Goal: Transaction & Acquisition: Book appointment/travel/reservation

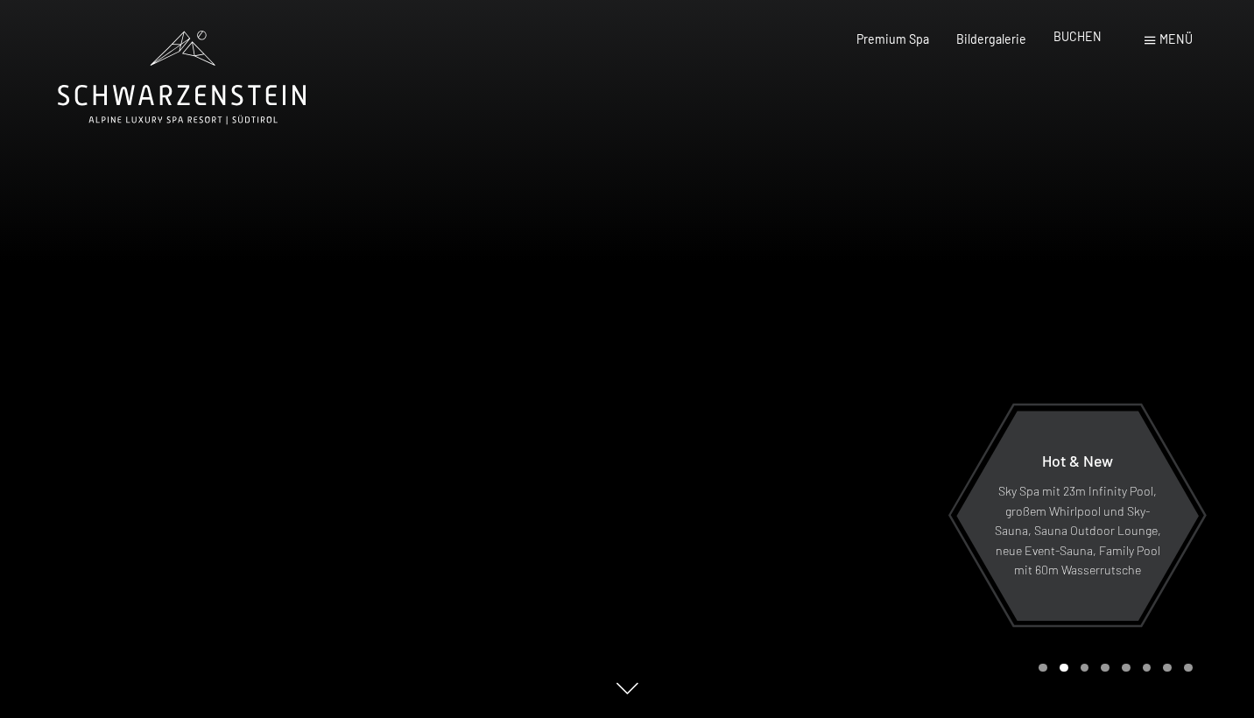
click at [1083, 37] on span "BUCHEN" at bounding box center [1078, 36] width 48 height 15
click at [1086, 42] on span "BUCHEN" at bounding box center [1078, 36] width 48 height 15
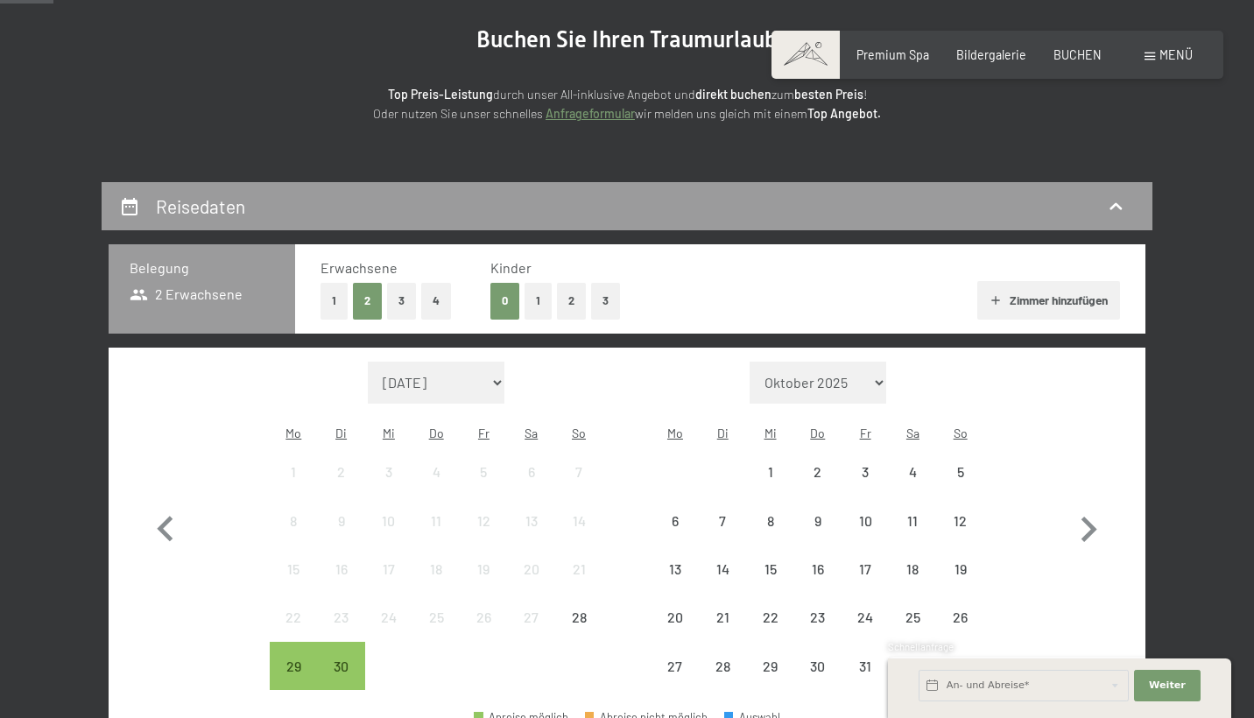
scroll to position [244, 0]
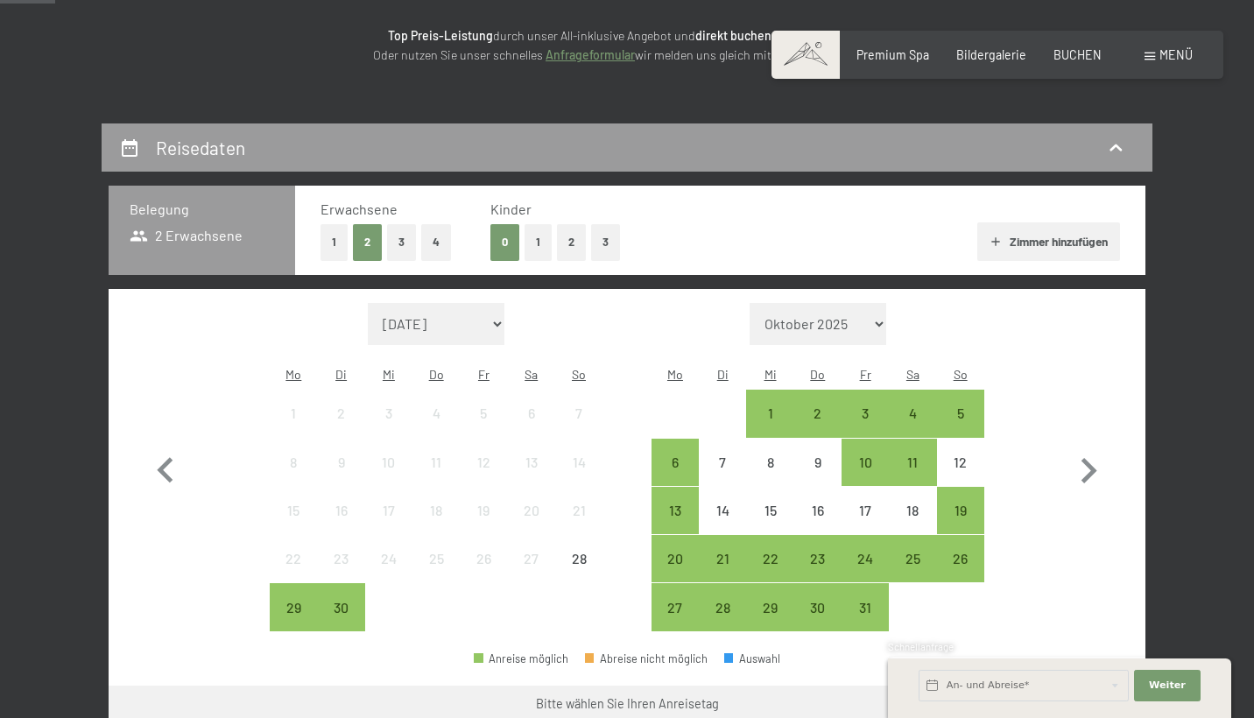
click at [605, 239] on button "3" at bounding box center [605, 242] width 29 height 36
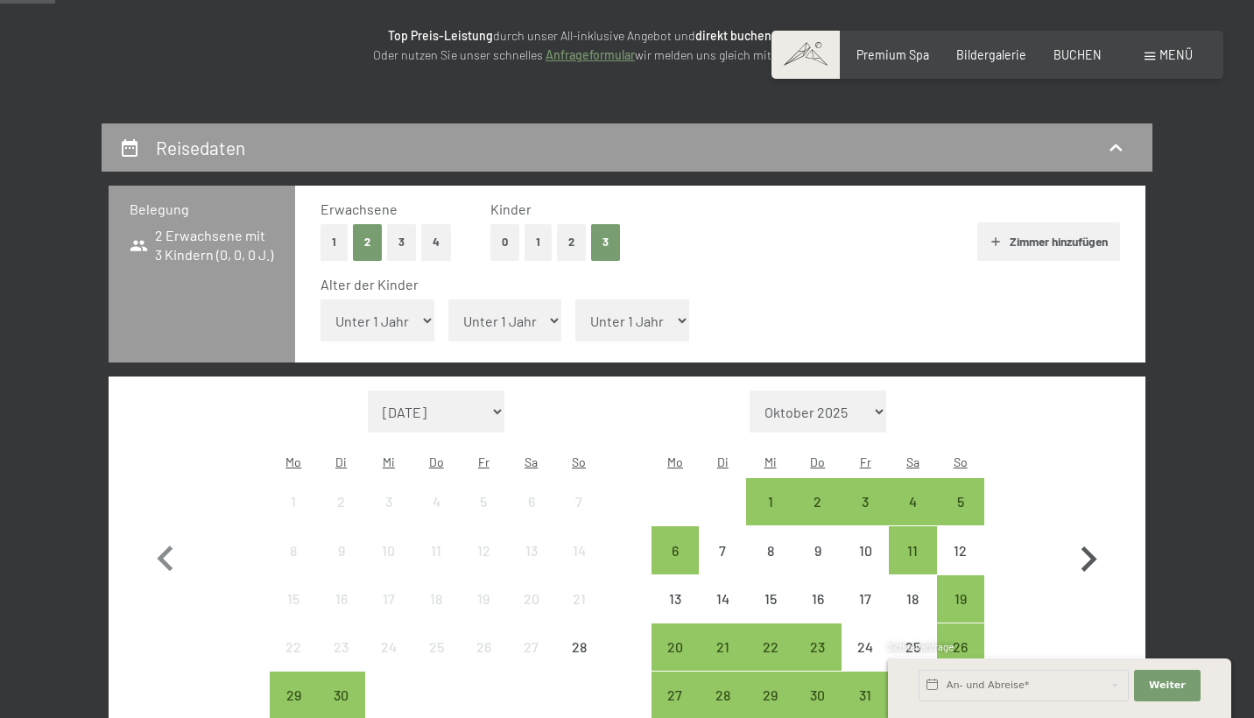
click at [1088, 534] on icon "button" at bounding box center [1088, 559] width 51 height 51
select select "[DATE]"
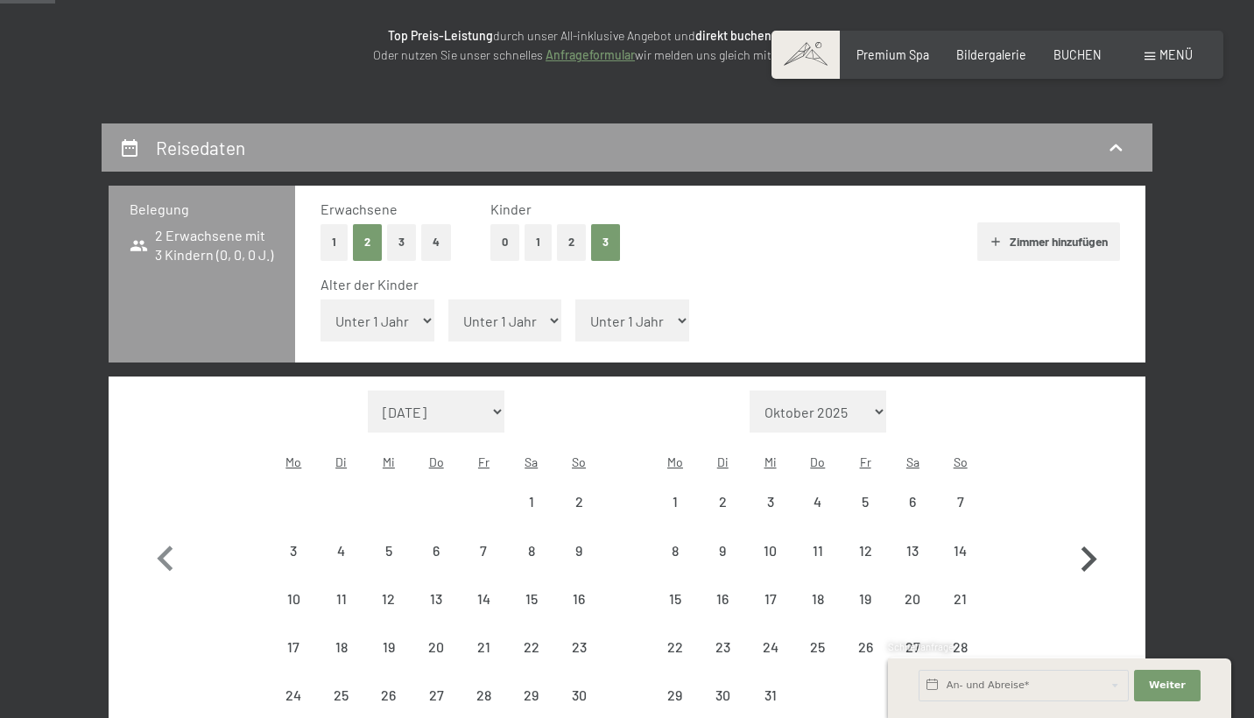
click at [1088, 534] on icon "button" at bounding box center [1088, 559] width 51 height 51
select select "[DATE]"
click at [1086, 534] on icon "button" at bounding box center [1088, 559] width 51 height 51
select select "2026-01-01"
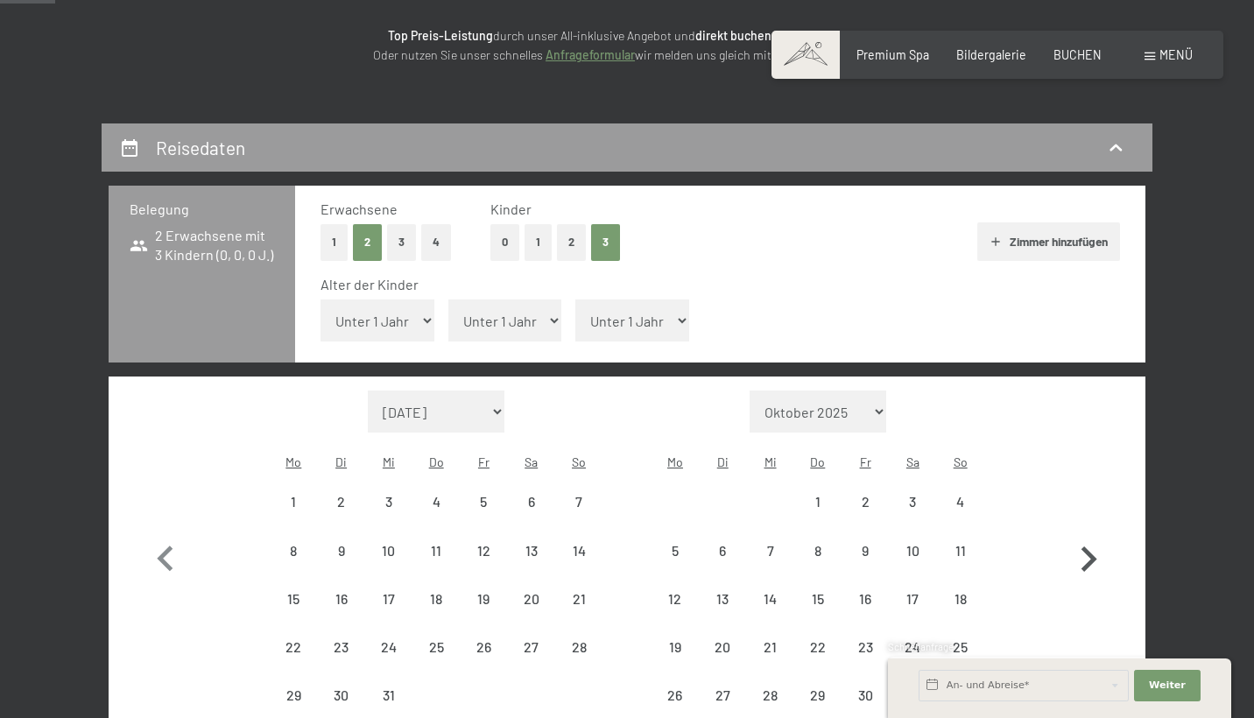
select select "2026-02-01"
select select "2026-01-01"
select select "2026-02-01"
select select "2026-01-01"
select select "2026-02-01"
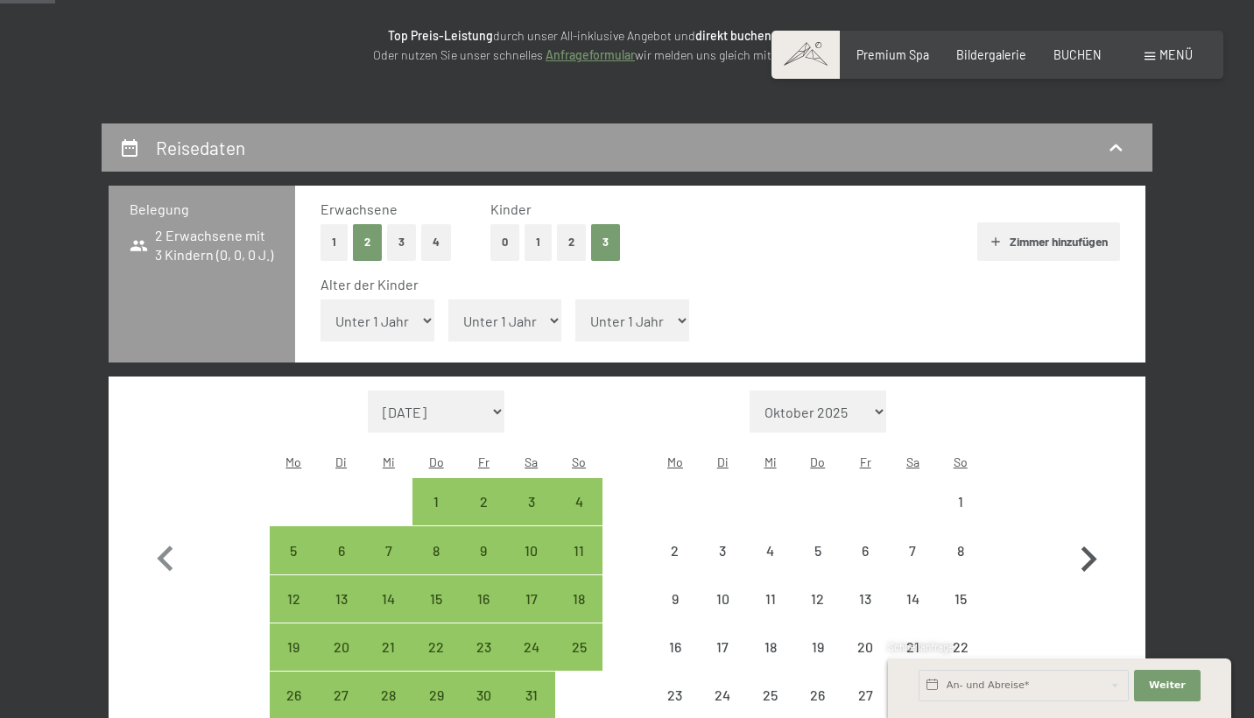
select select "2026-01-01"
select select "2026-02-01"
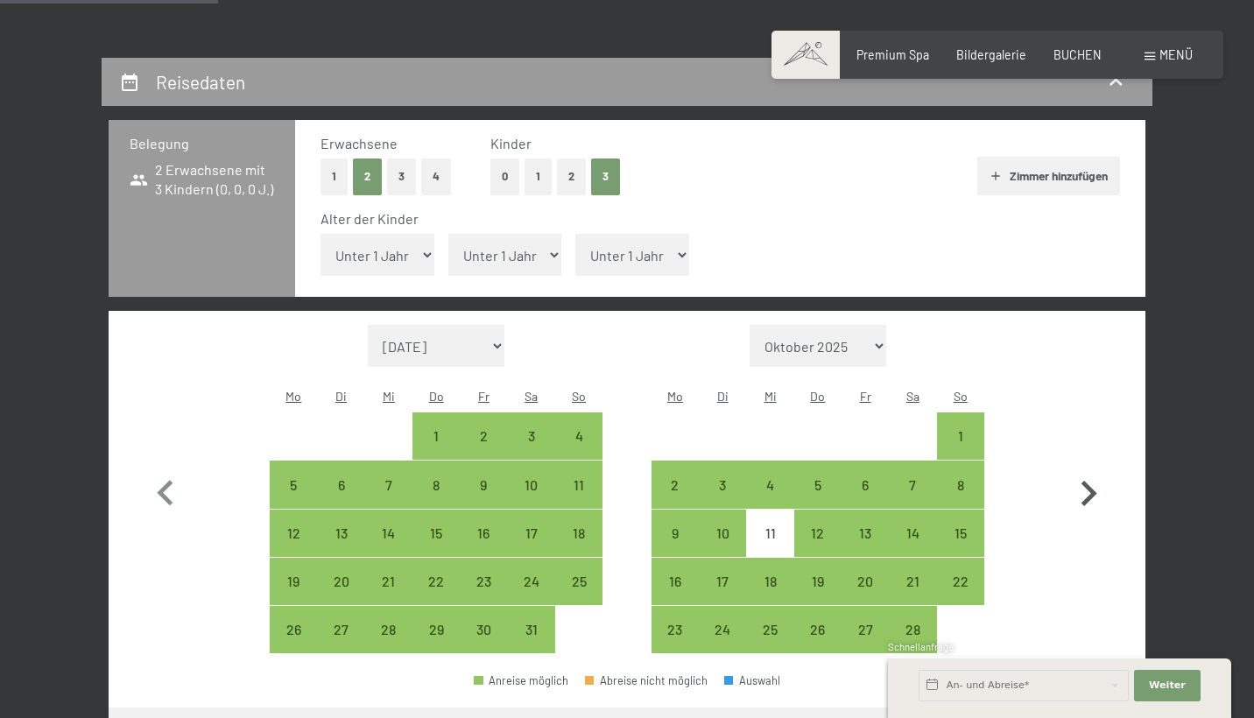
scroll to position [311, 0]
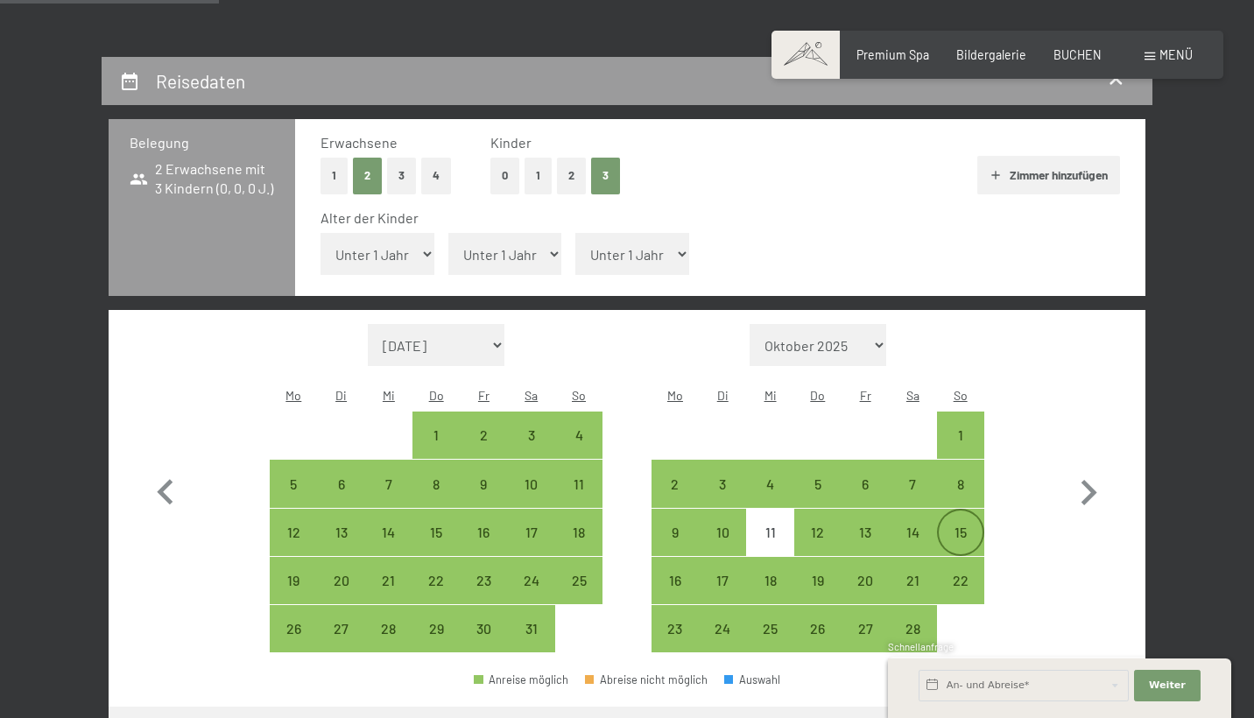
click at [955, 525] on div "15" at bounding box center [961, 547] width 44 height 44
select select "2026-01-01"
select select "2026-02-01"
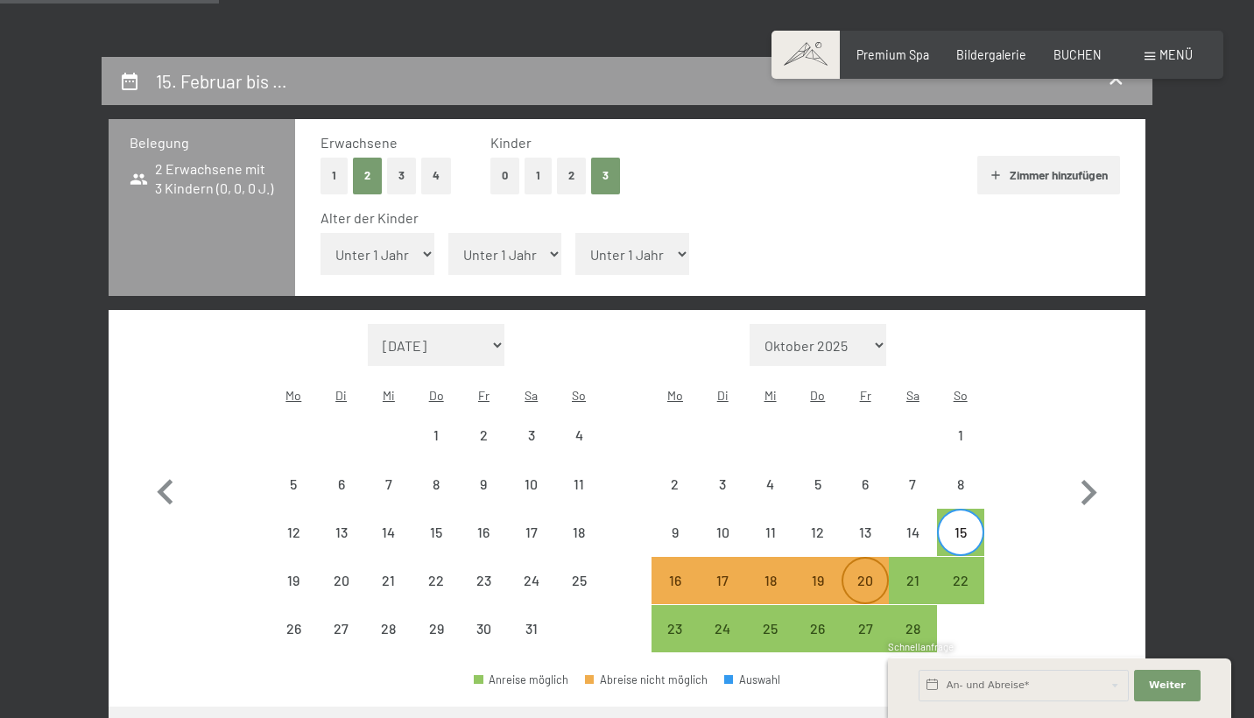
click at [871, 574] on div "20" at bounding box center [865, 596] width 44 height 44
select select "2026-01-01"
select select "2026-02-01"
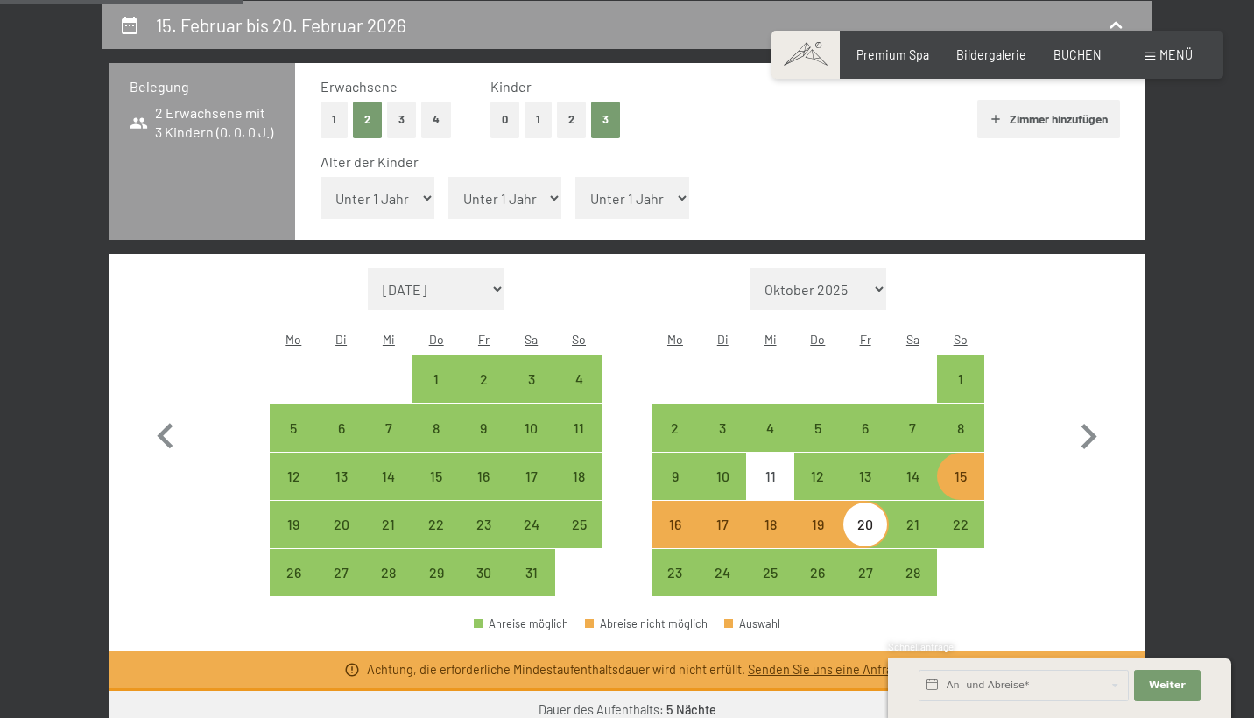
scroll to position [383, 0]
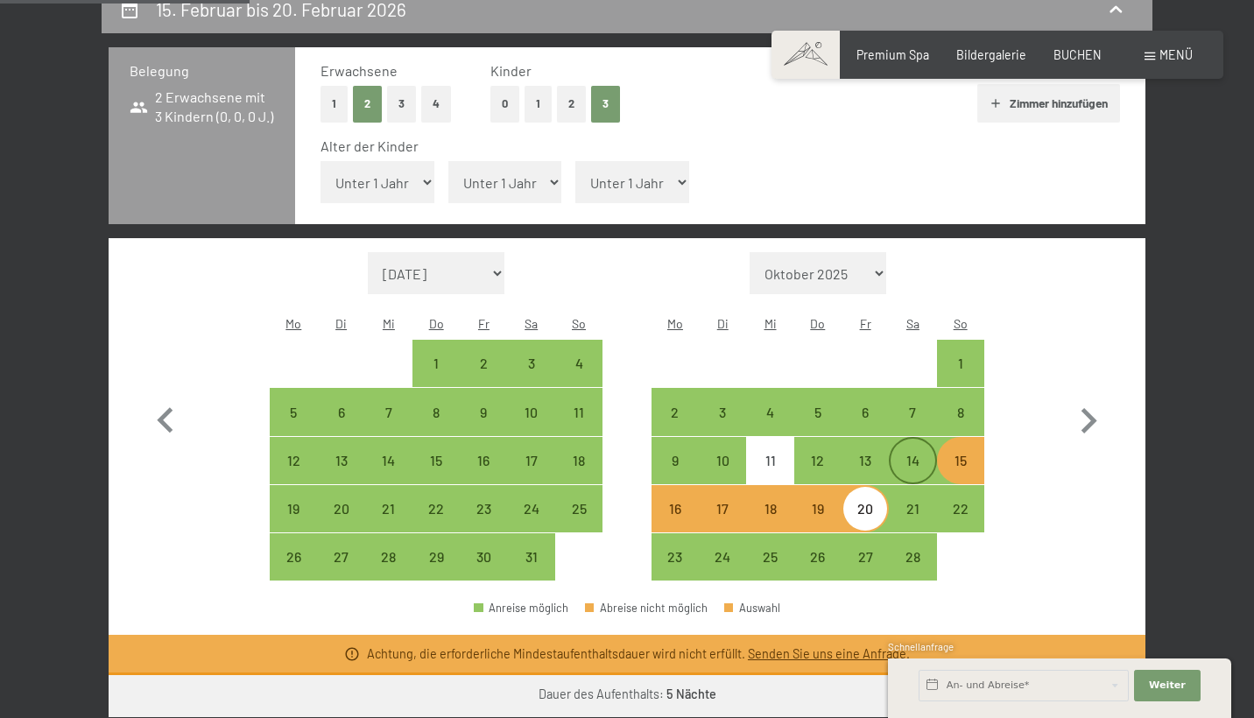
click at [909, 454] on div "14" at bounding box center [913, 476] width 44 height 44
select select "2026-01-01"
select select "2026-02-01"
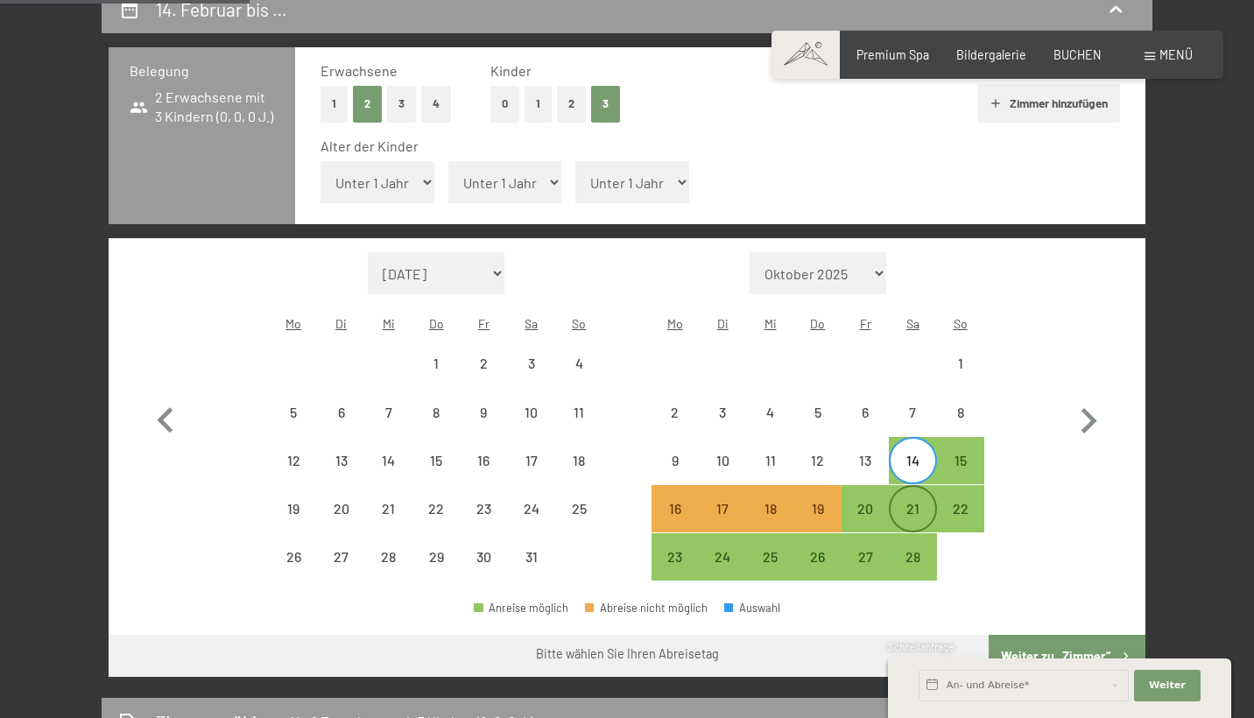
click at [909, 502] on div "21" at bounding box center [913, 524] width 44 height 44
select select "2026-01-01"
select select "2026-02-01"
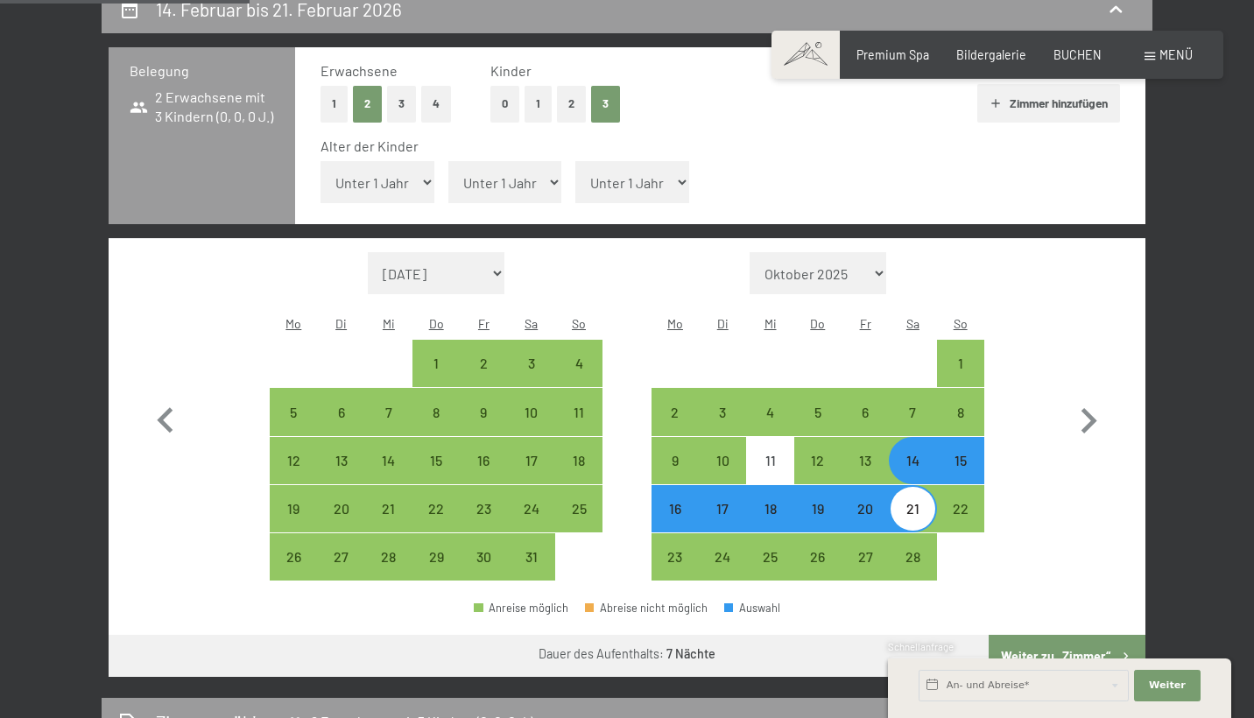
click at [914, 454] on div "14" at bounding box center [913, 476] width 44 height 44
select select "2026-01-01"
select select "2026-02-01"
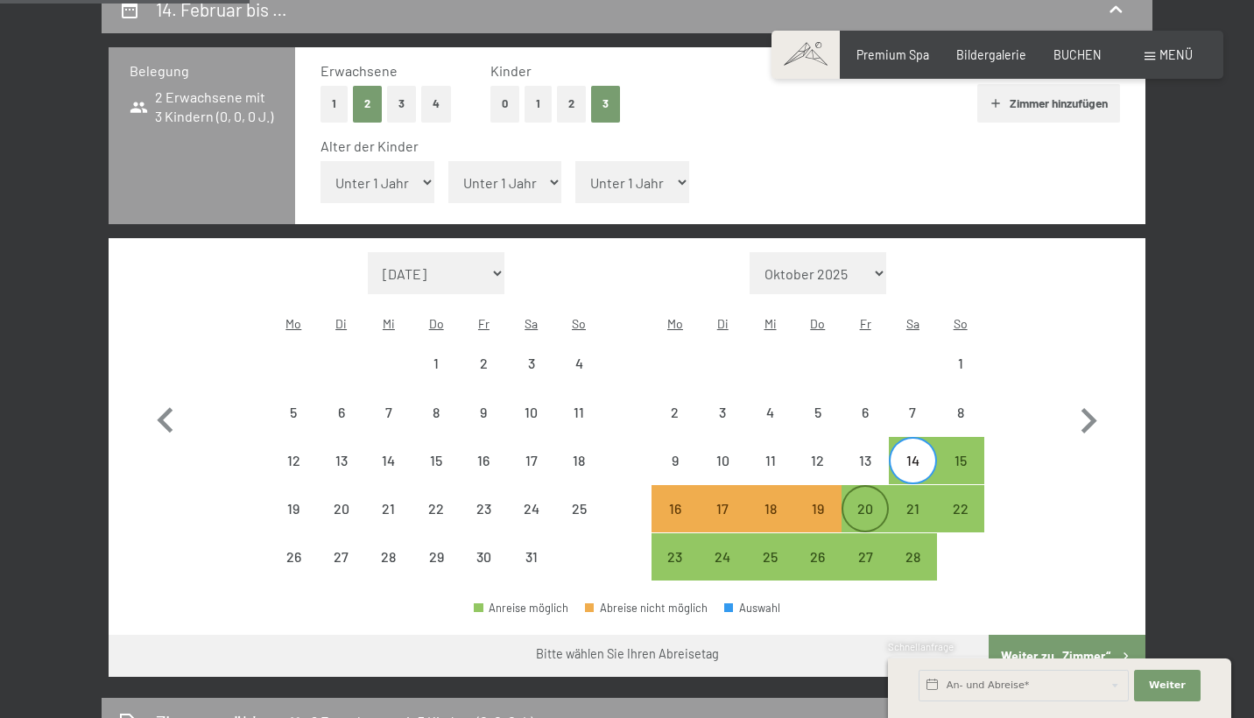
click at [866, 502] on div "20" at bounding box center [865, 524] width 44 height 44
select select "2026-01-01"
select select "2026-02-01"
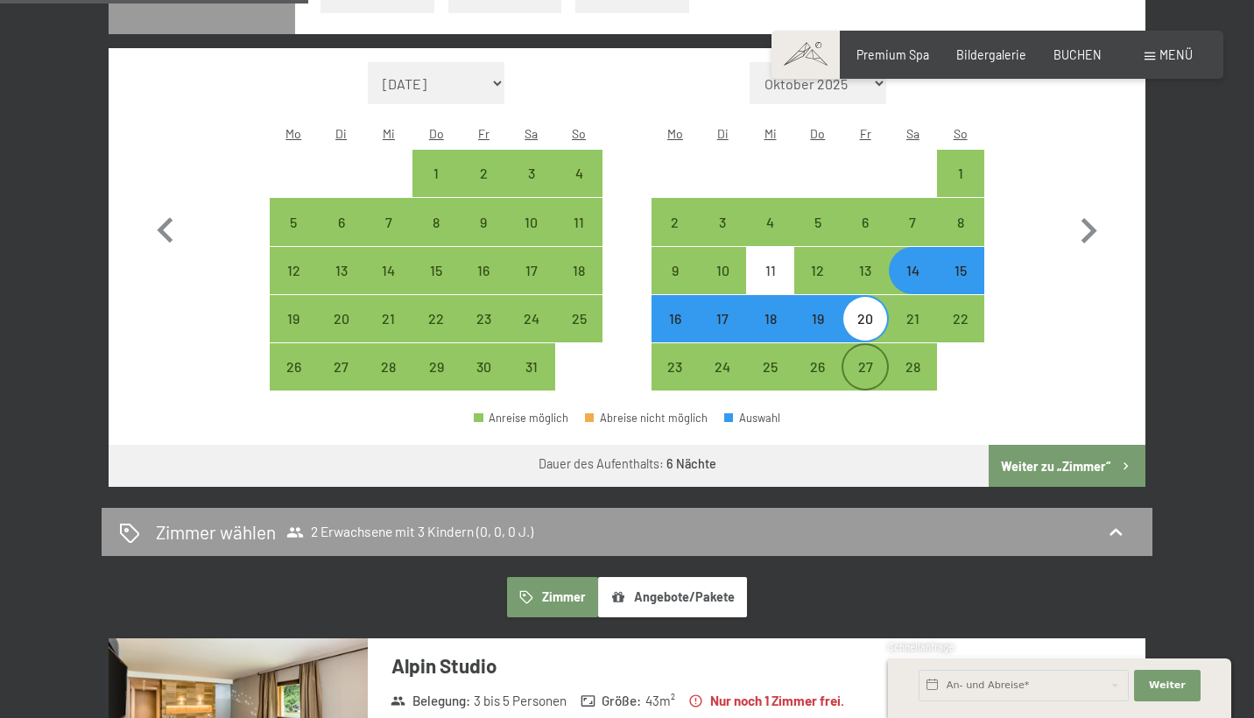
scroll to position [575, 0]
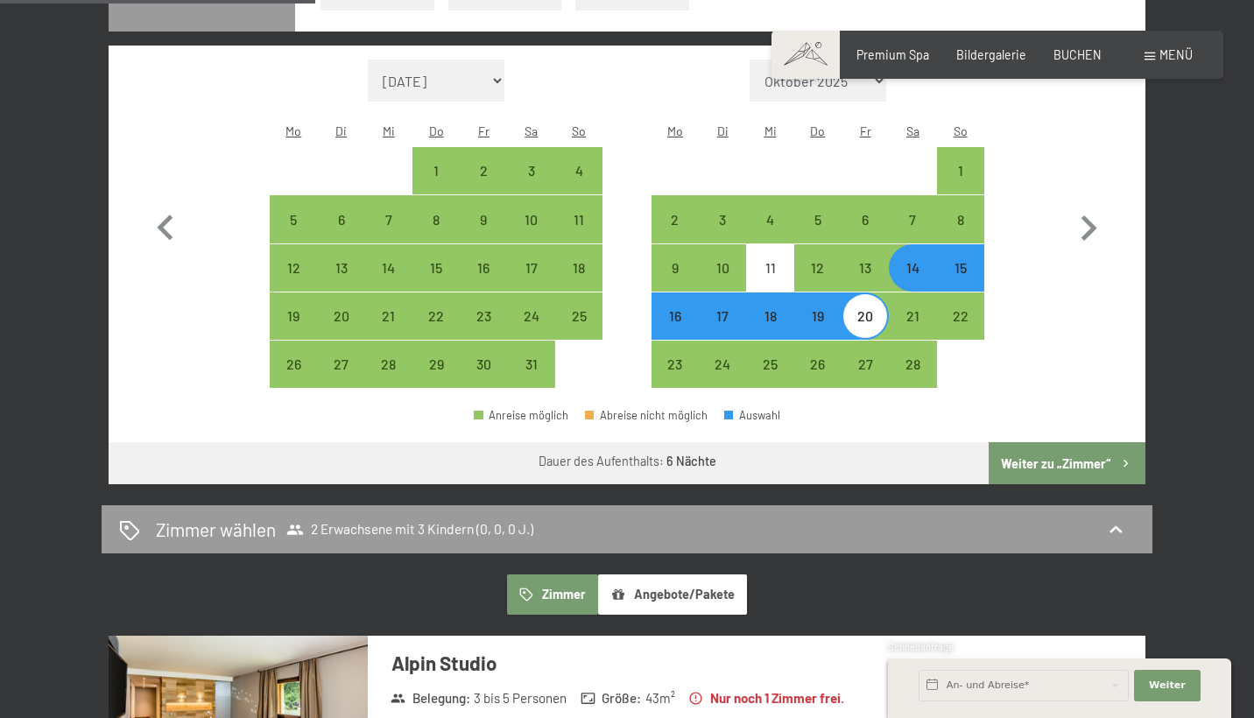
click at [1027, 442] on button "Weiter zu „Zimmer“" at bounding box center [1067, 463] width 157 height 42
select select "2026-01-01"
select select "2026-02-01"
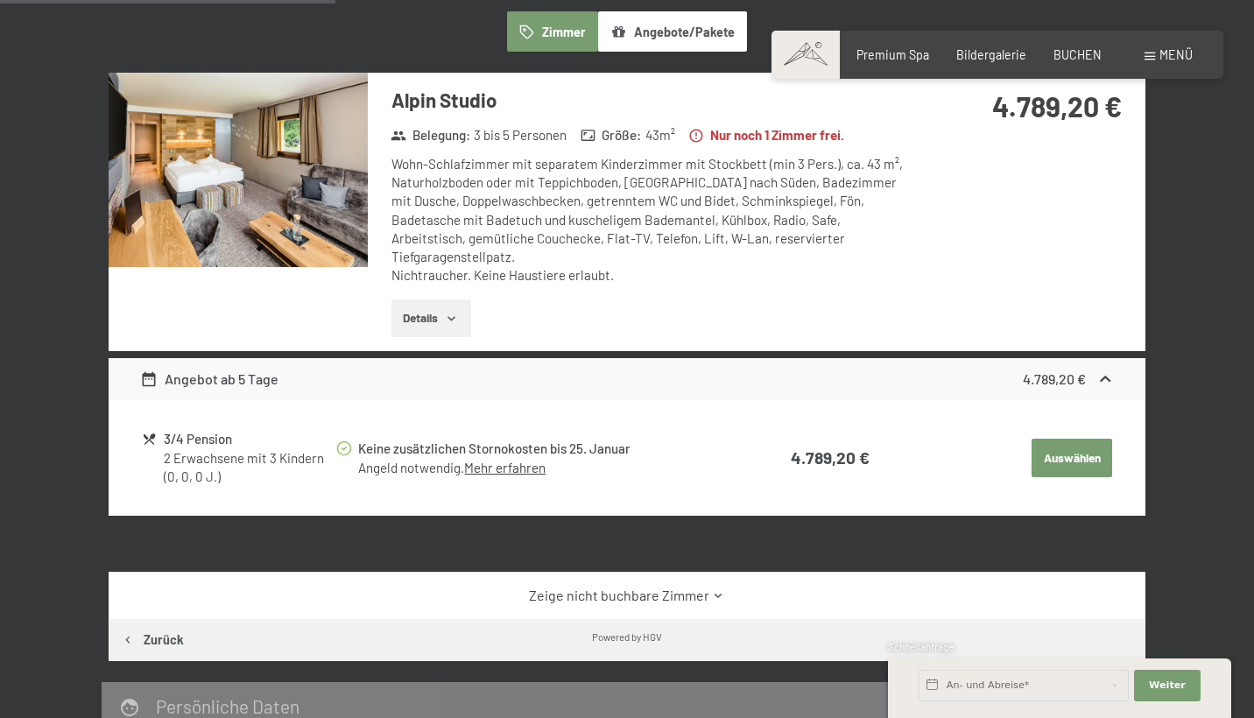
scroll to position [151, 0]
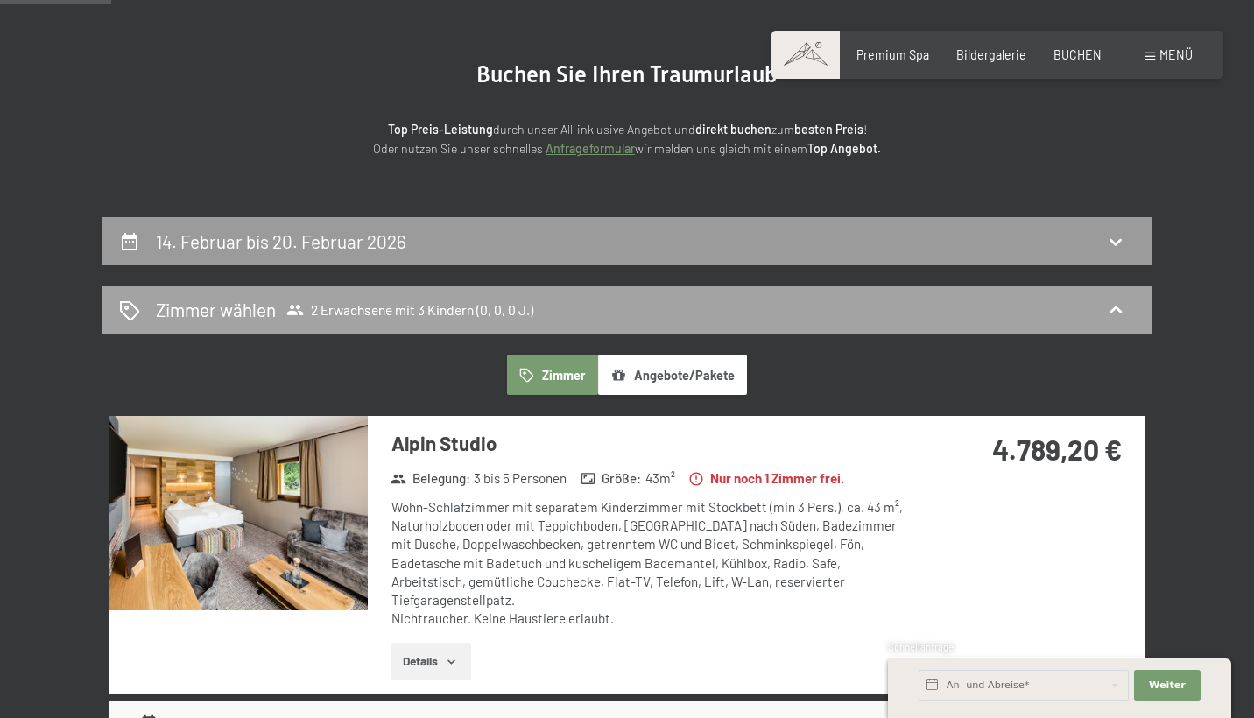
click at [550, 298] on div "Zimmer wählen 2 Erwachsene mit 3 Kindern (0, 0, 0 J.)" at bounding box center [627, 309] width 1016 height 25
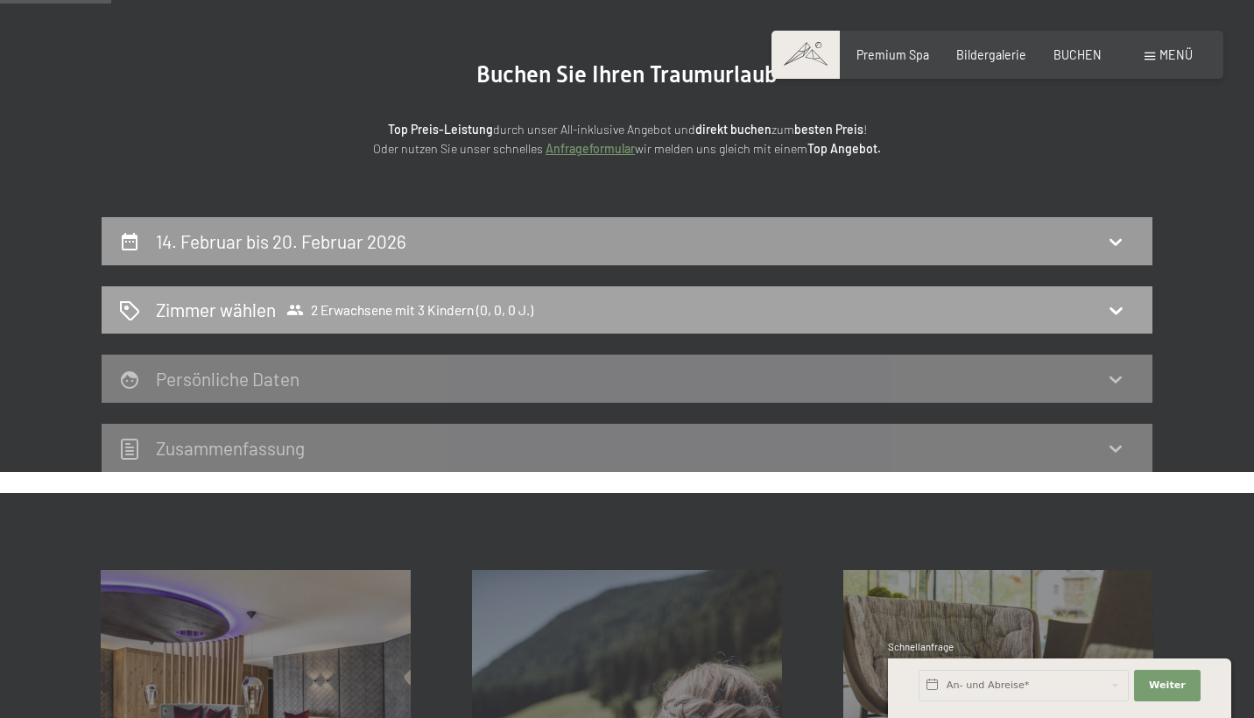
click at [550, 299] on div "Zimmer wählen 2 Erwachsene mit 3 Kindern (0, 0, 0 J.)" at bounding box center [627, 309] width 1016 height 25
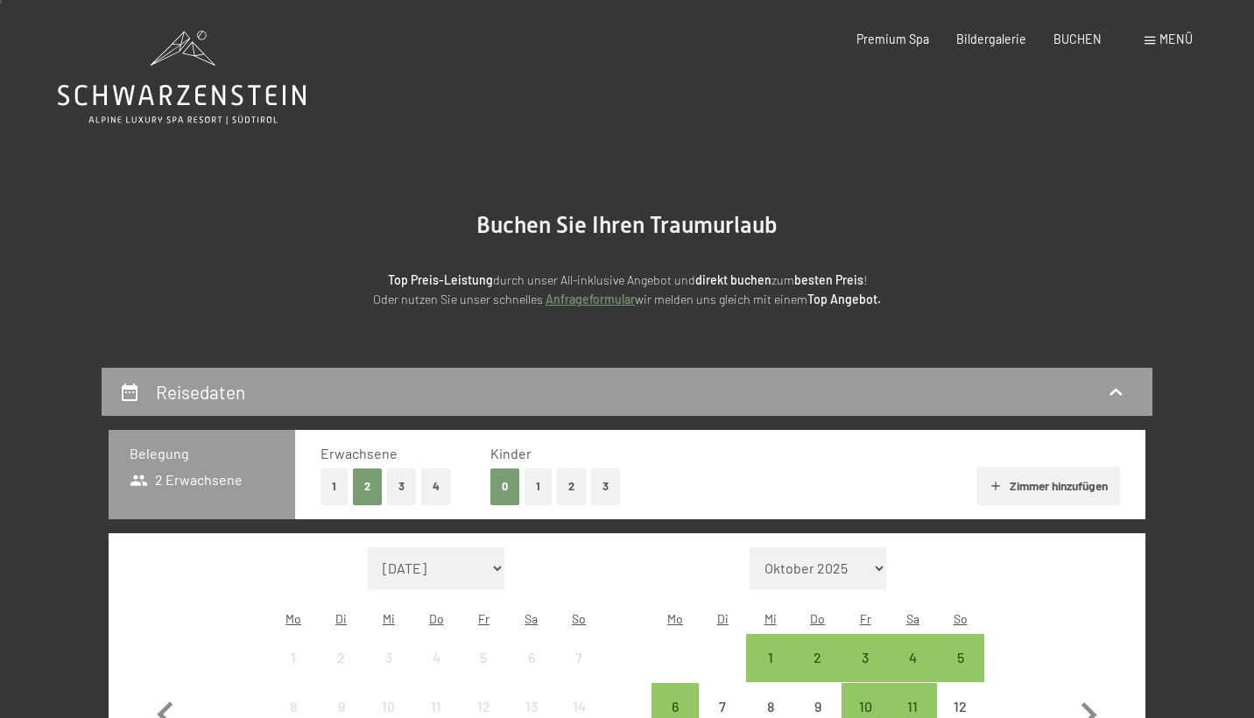
scroll to position [237, 0]
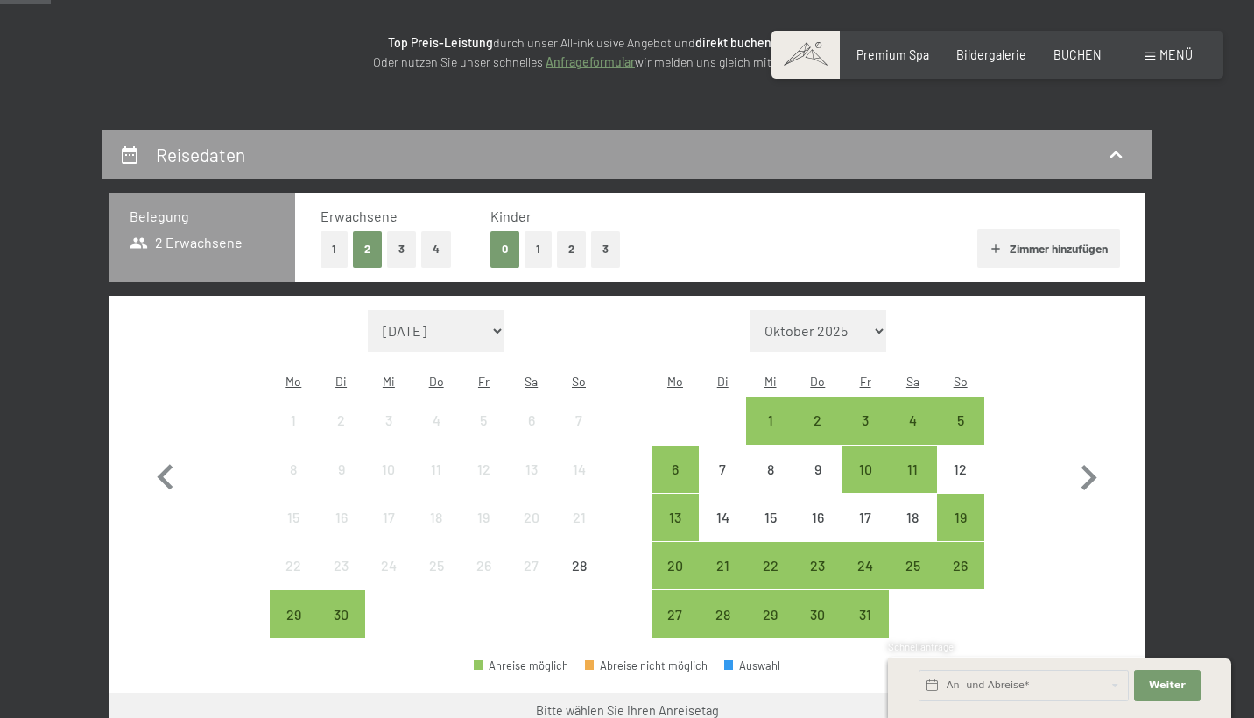
click at [603, 243] on button "3" at bounding box center [605, 249] width 29 height 36
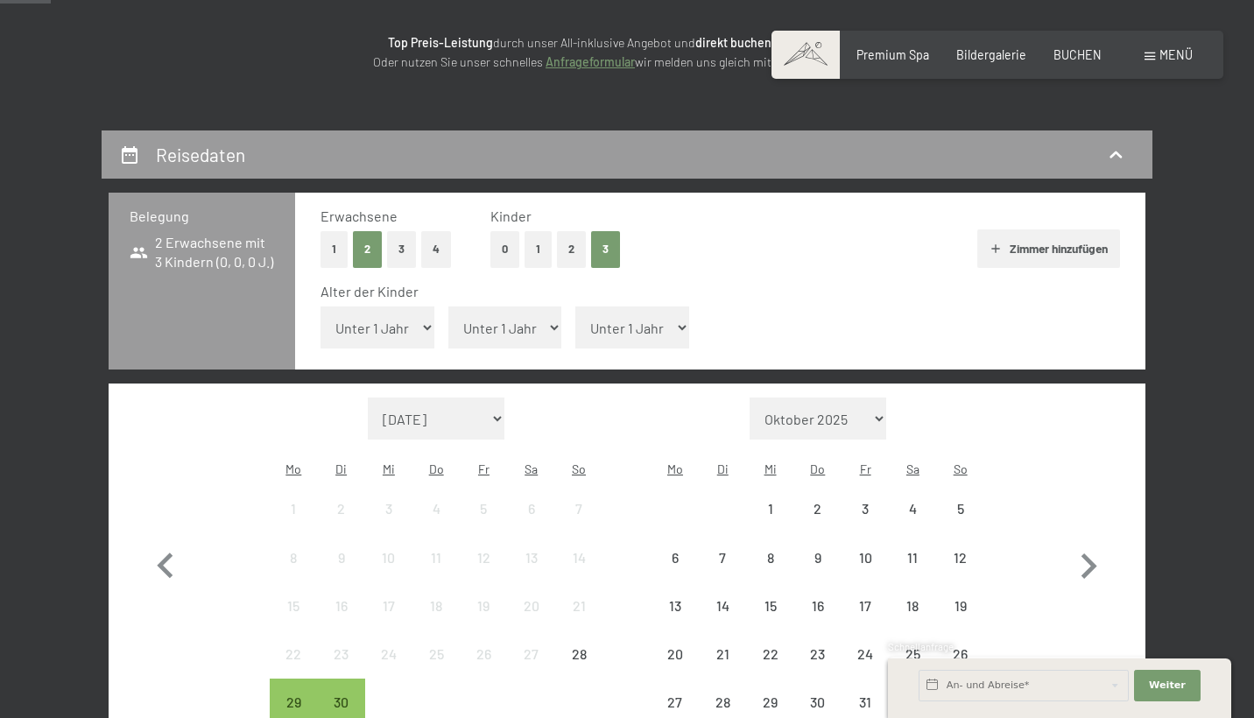
select select "9"
select select "11"
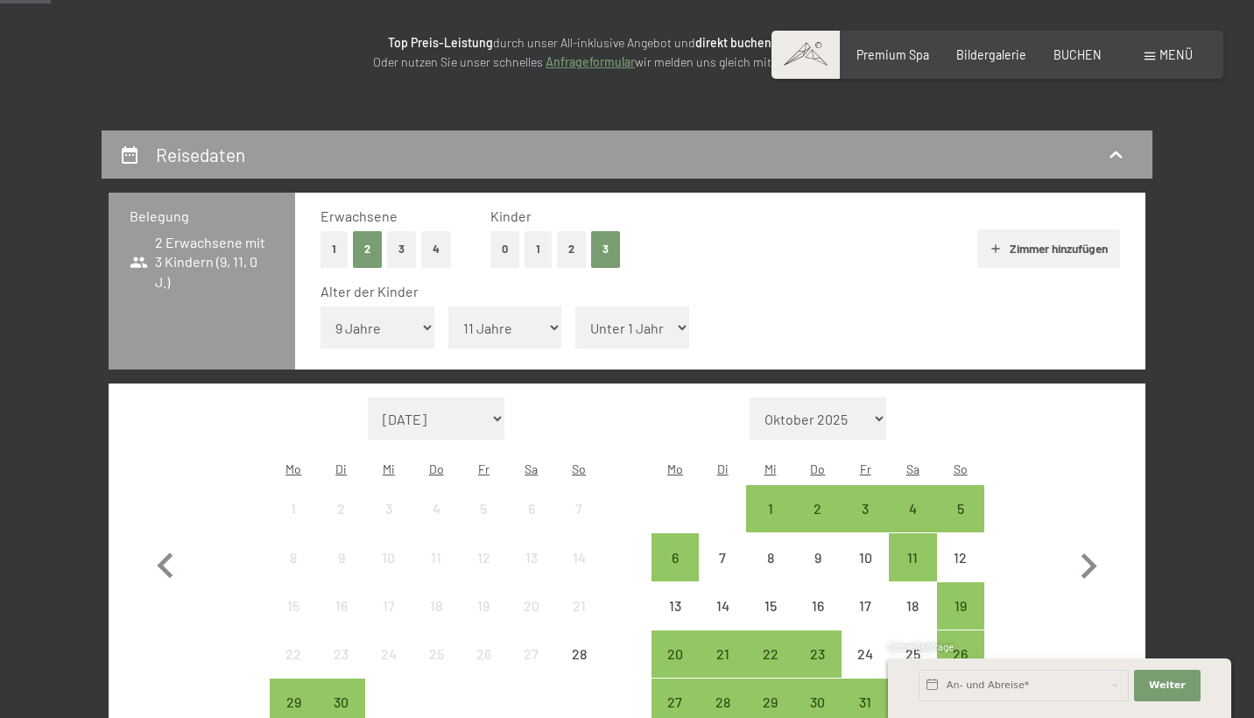
select select "13"
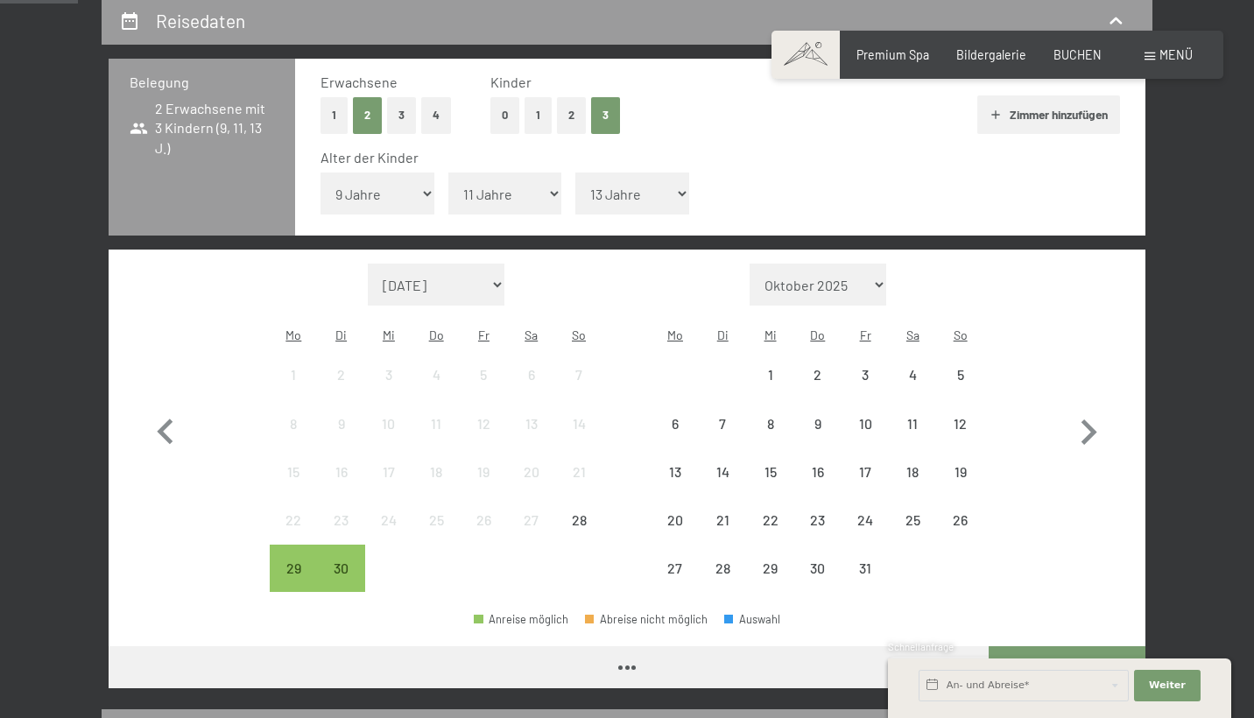
scroll to position [384, 0]
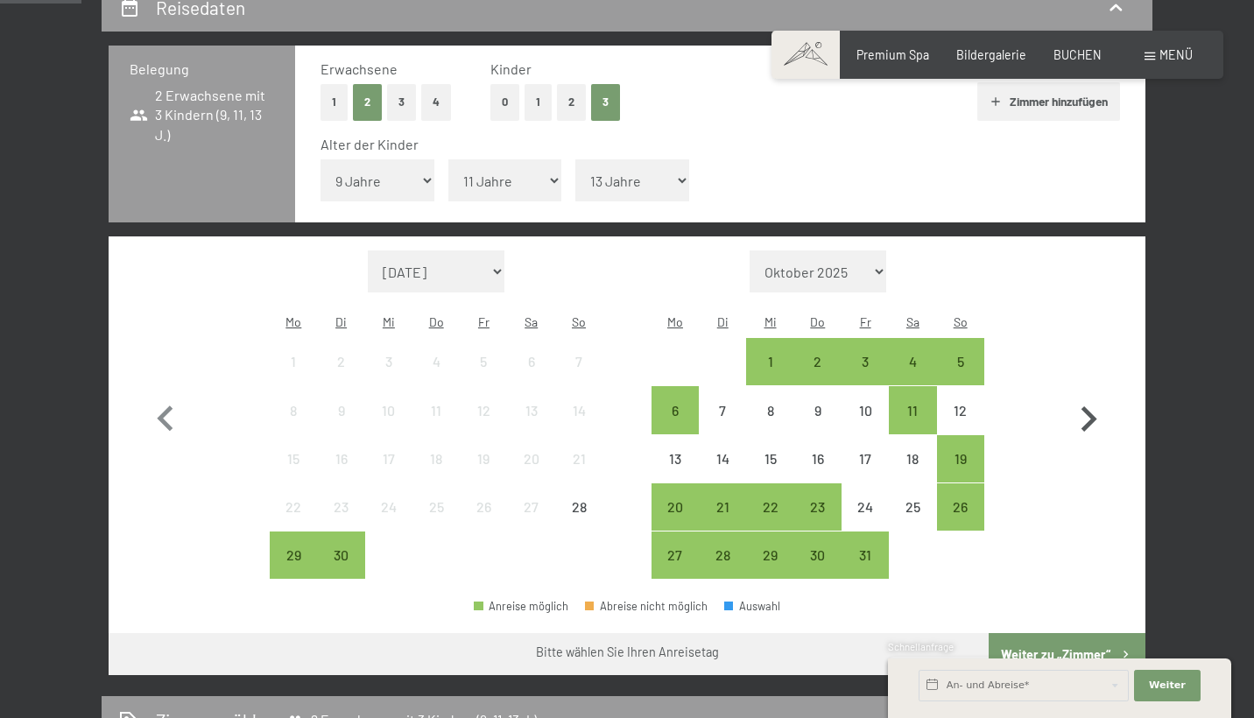
click at [1089, 394] on icon "button" at bounding box center [1088, 419] width 51 height 51
select select "2025-11-01"
select select "2025-12-01"
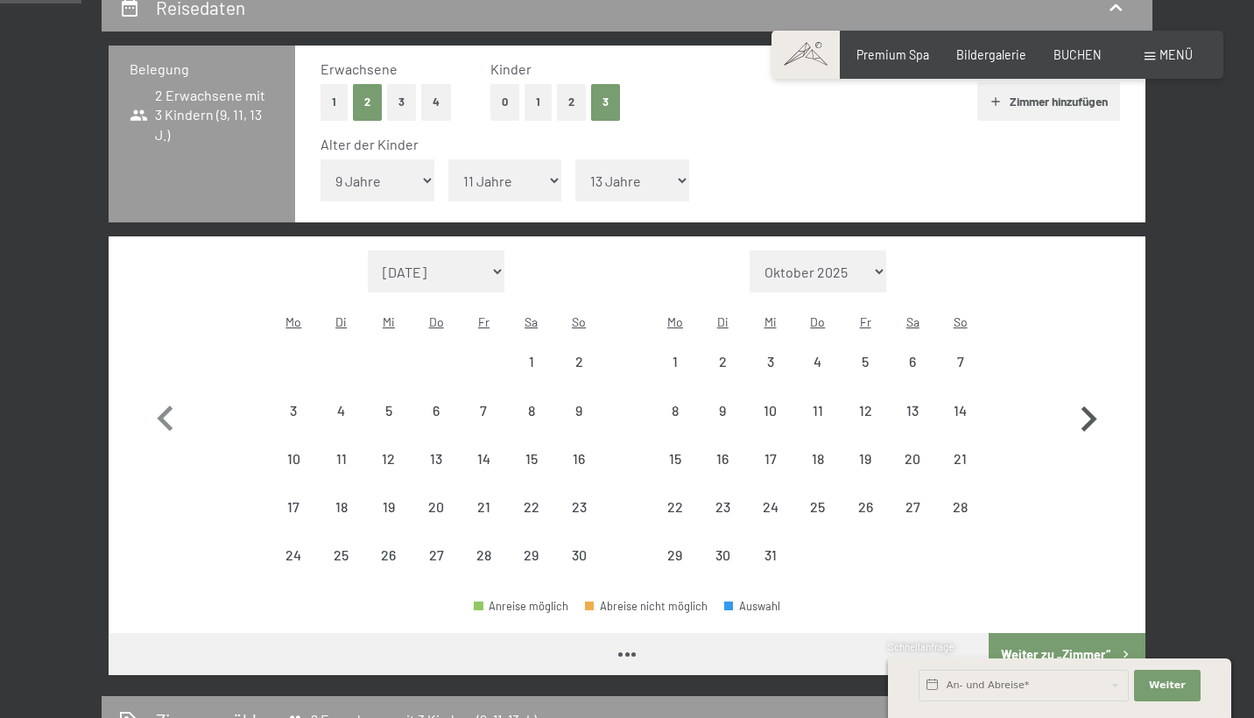
click at [1089, 394] on icon "button" at bounding box center [1088, 419] width 51 height 51
select select "2025-12-01"
select select "2026-01-01"
click at [1089, 394] on icon "button" at bounding box center [1088, 419] width 51 height 51
select select "2026-01-01"
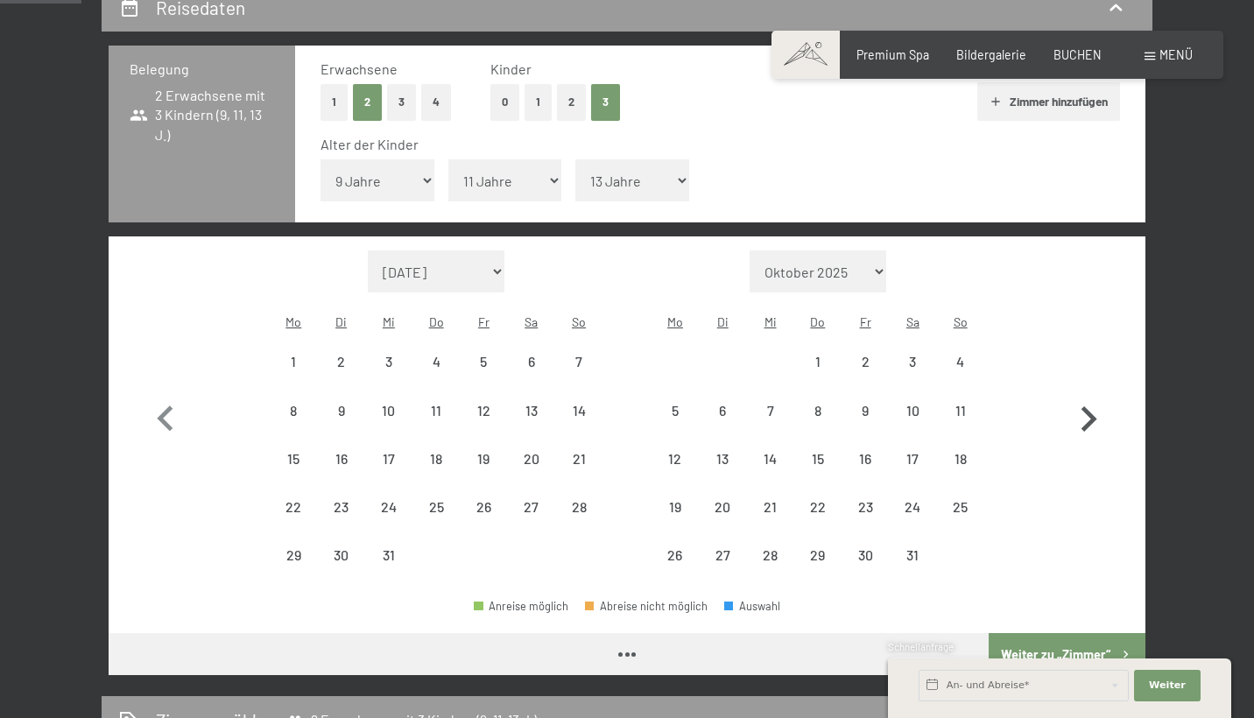
select select "2026-02-01"
select select "2026-01-01"
select select "2026-02-01"
select select "2026-01-01"
select select "2026-02-01"
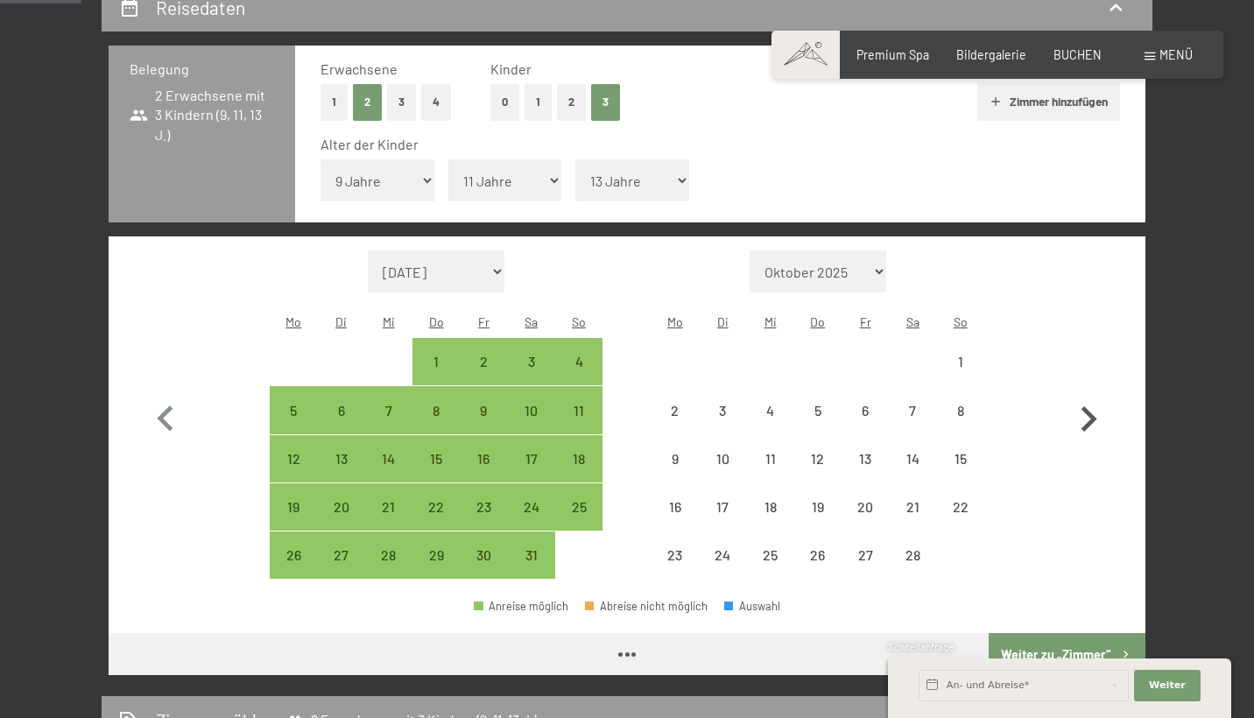
select select "2026-01-01"
select select "2026-02-01"
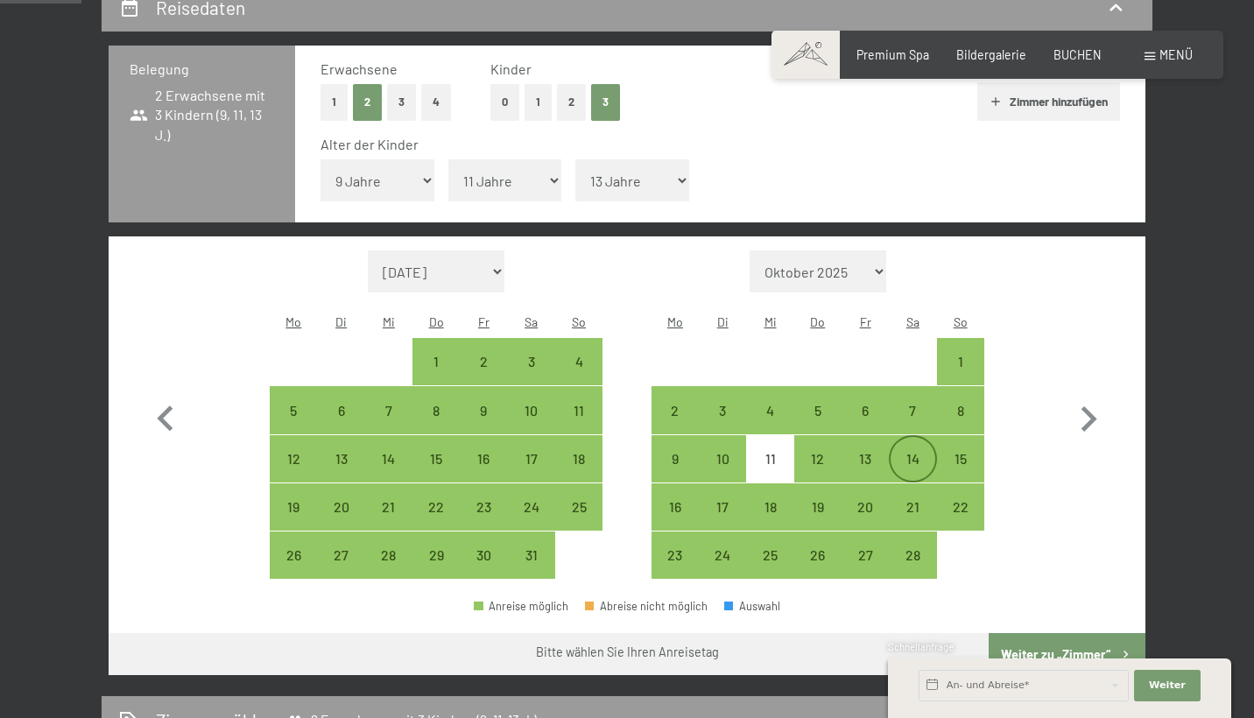
click at [920, 452] on div "14" at bounding box center [913, 474] width 44 height 44
select select "2026-01-01"
select select "2026-02-01"
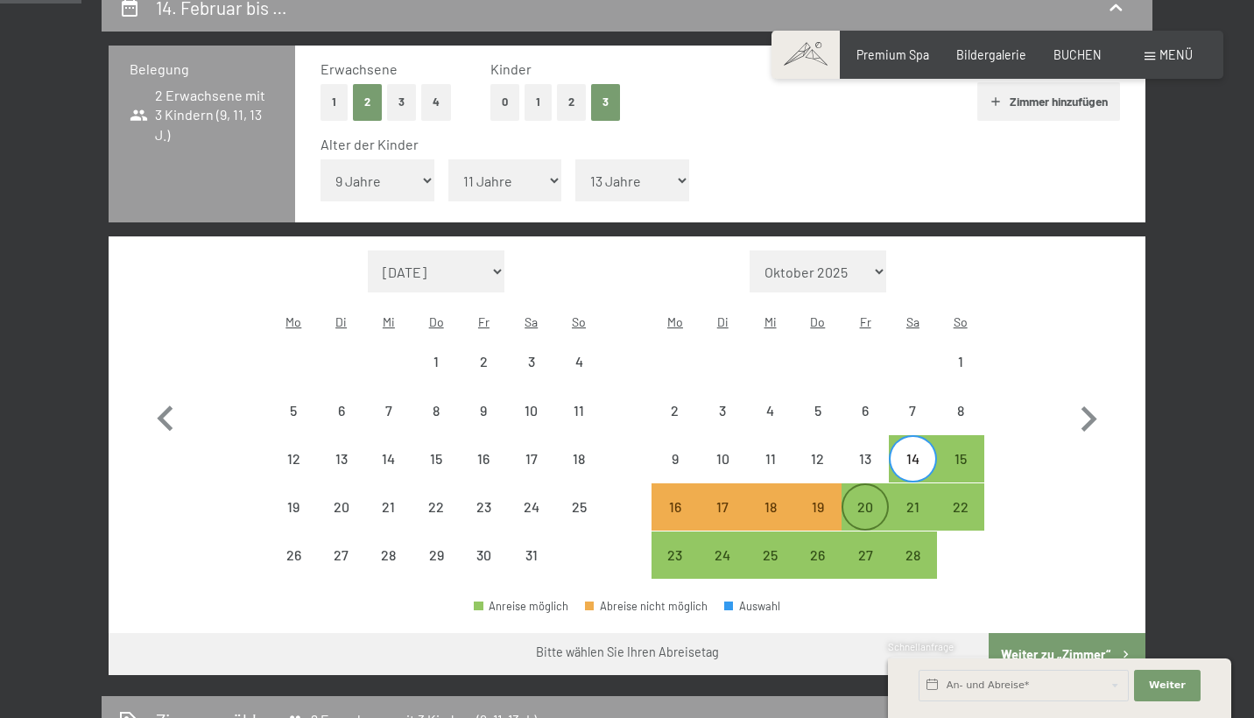
click at [862, 500] on div "20" at bounding box center [865, 522] width 44 height 44
select select "2026-01-01"
select select "2026-02-01"
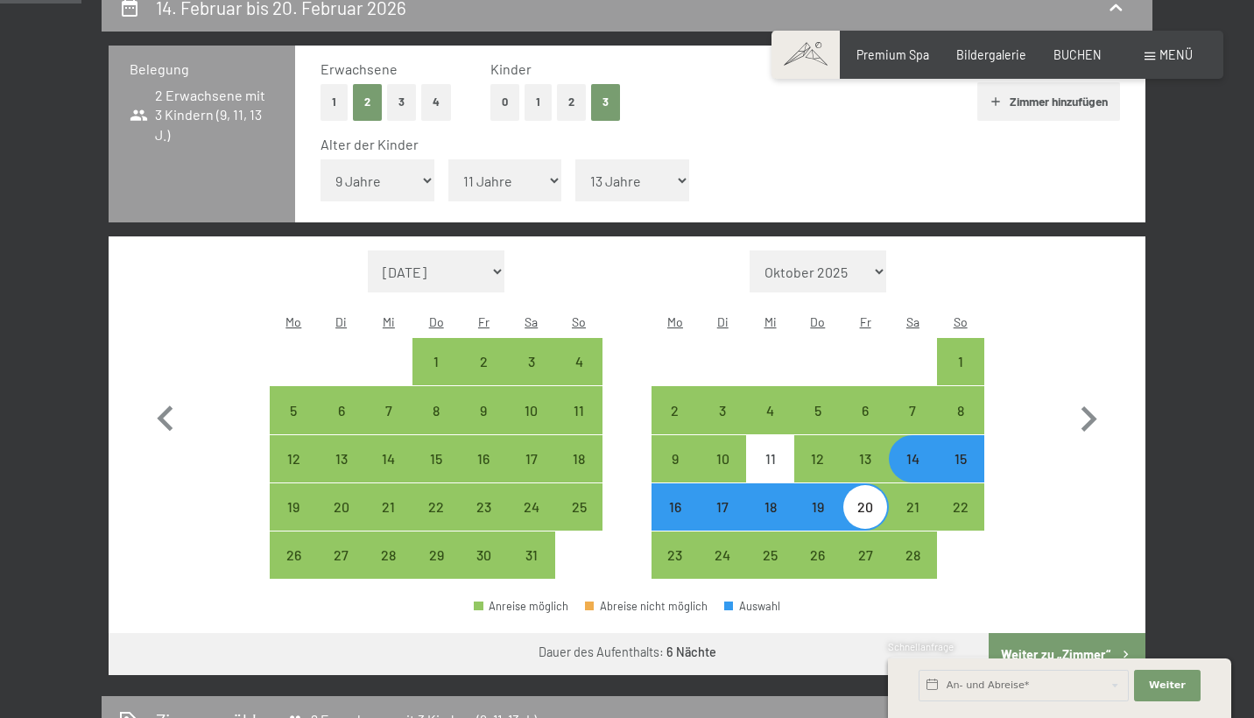
click at [962, 452] on div "15" at bounding box center [961, 474] width 44 height 44
select select "2026-01-01"
select select "2026-02-01"
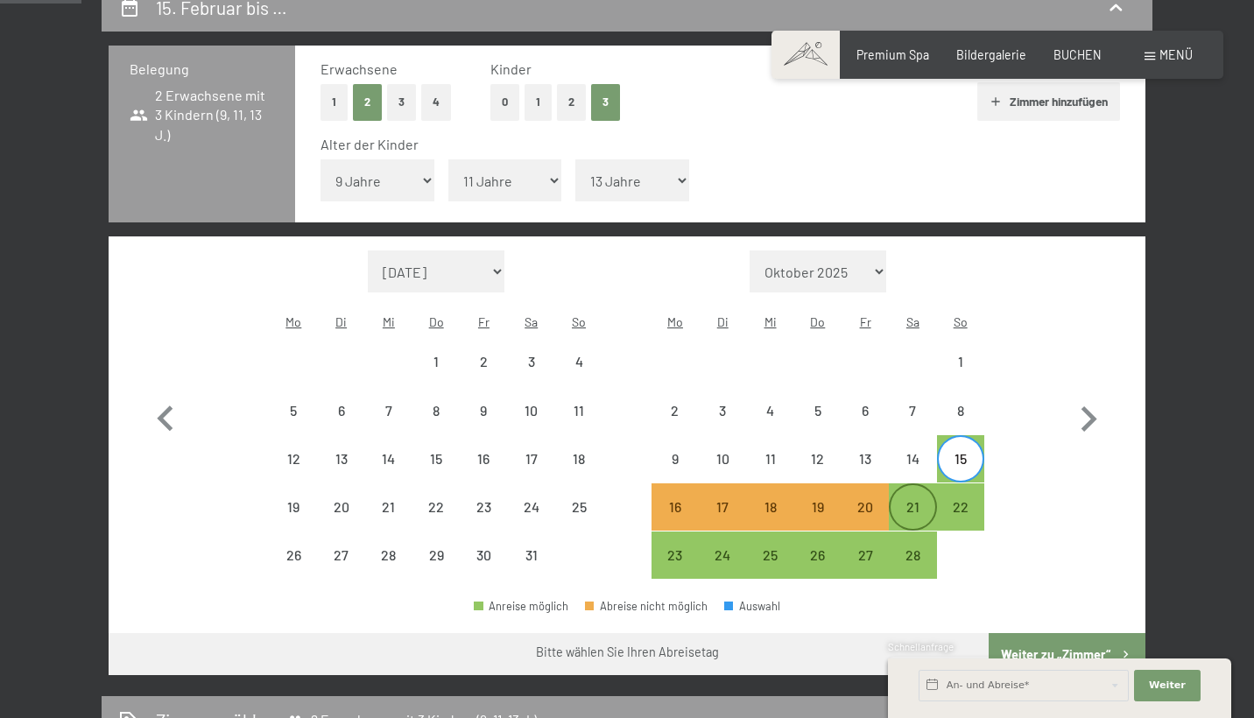
click at [917, 500] on div "21" at bounding box center [913, 522] width 44 height 44
select select "2026-01-01"
select select "2026-02-01"
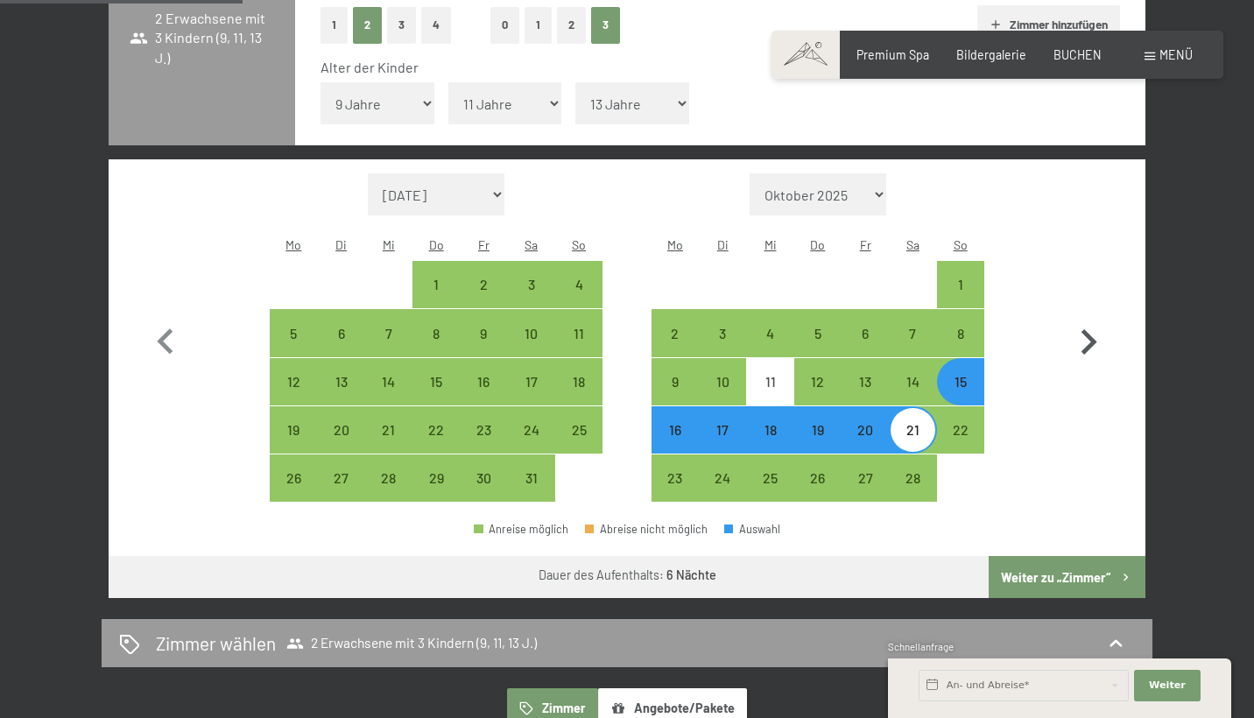
scroll to position [442, 0]
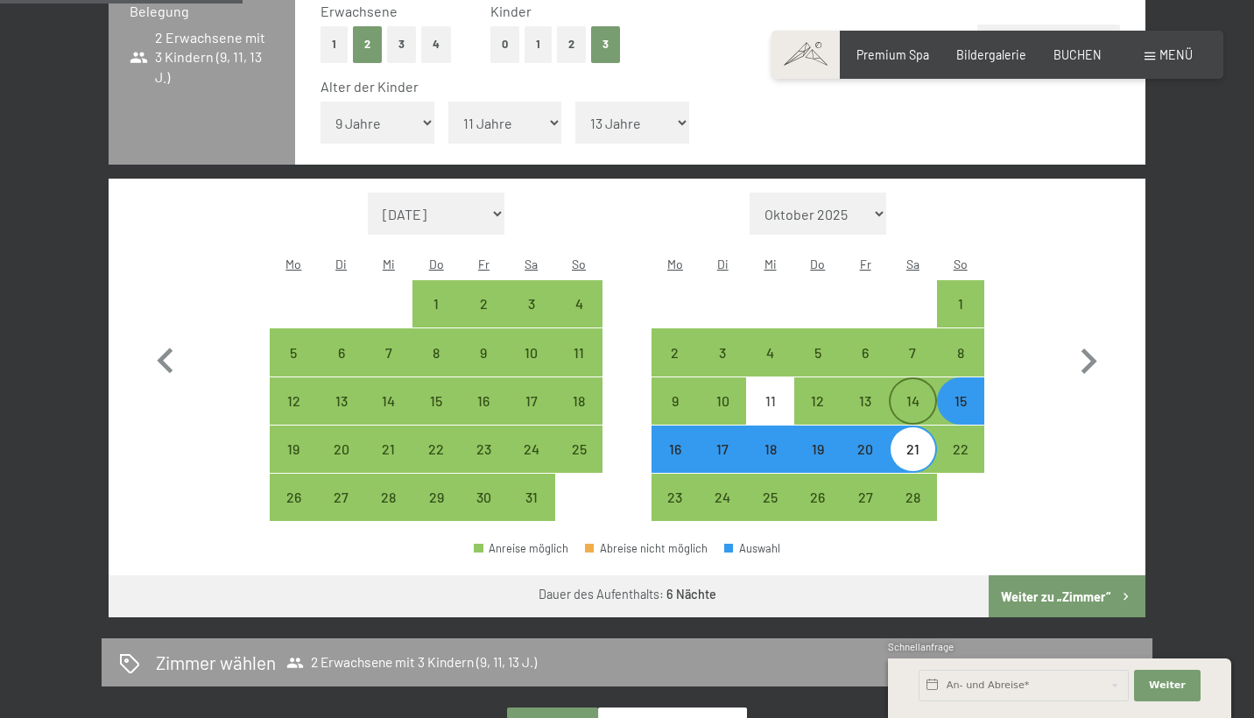
click at [918, 394] on div "14" at bounding box center [913, 416] width 44 height 44
select select "2026-01-01"
select select "2026-02-01"
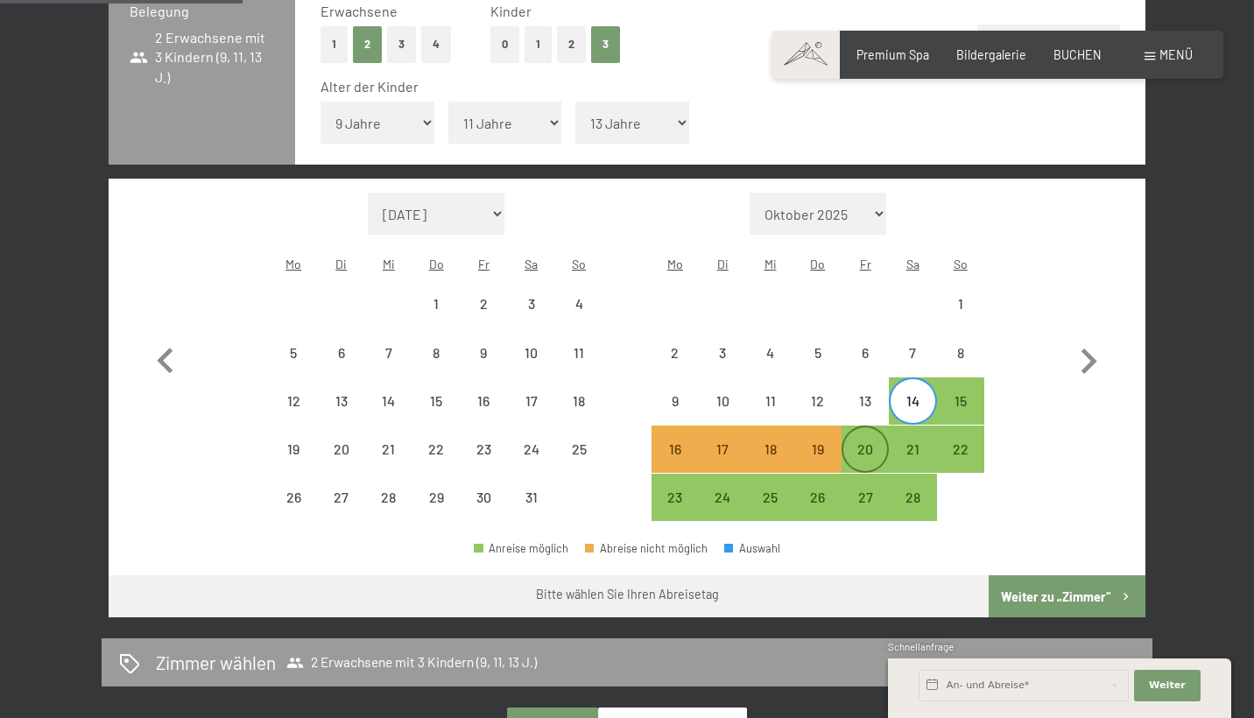
click at [870, 442] on div "20" at bounding box center [865, 464] width 44 height 44
select select "2026-01-01"
select select "2026-02-01"
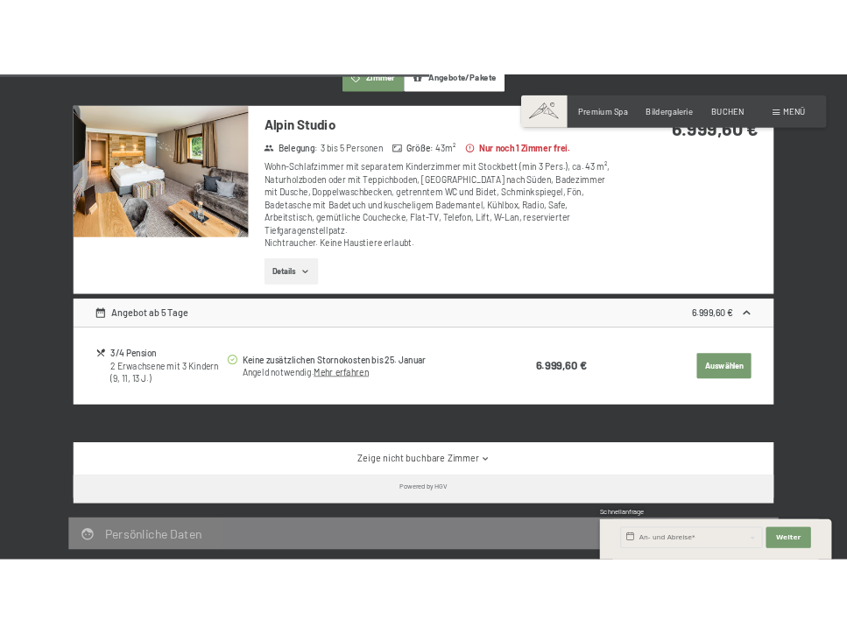
scroll to position [1166, 0]
